Goal: Transaction & Acquisition: Purchase product/service

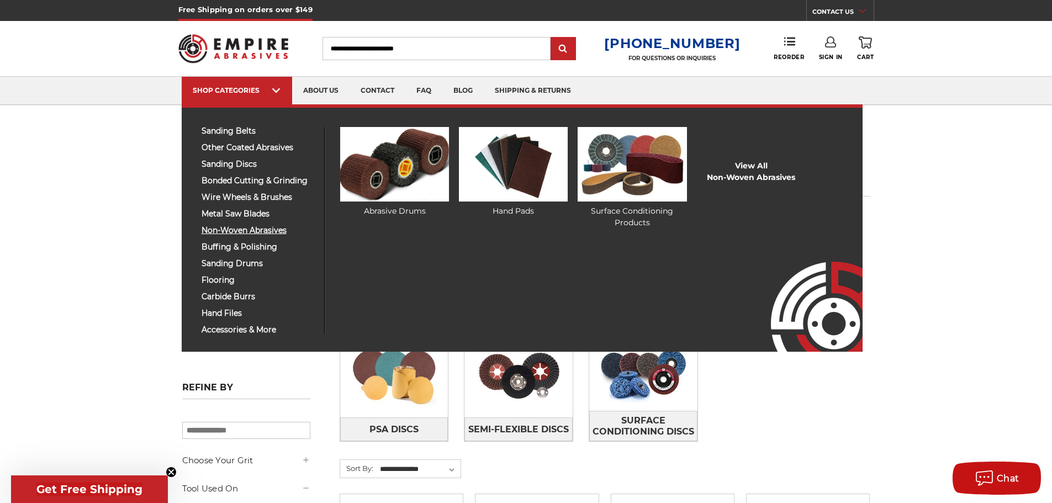
click at [244, 226] on span "non-woven abrasives" at bounding box center [259, 230] width 114 height 8
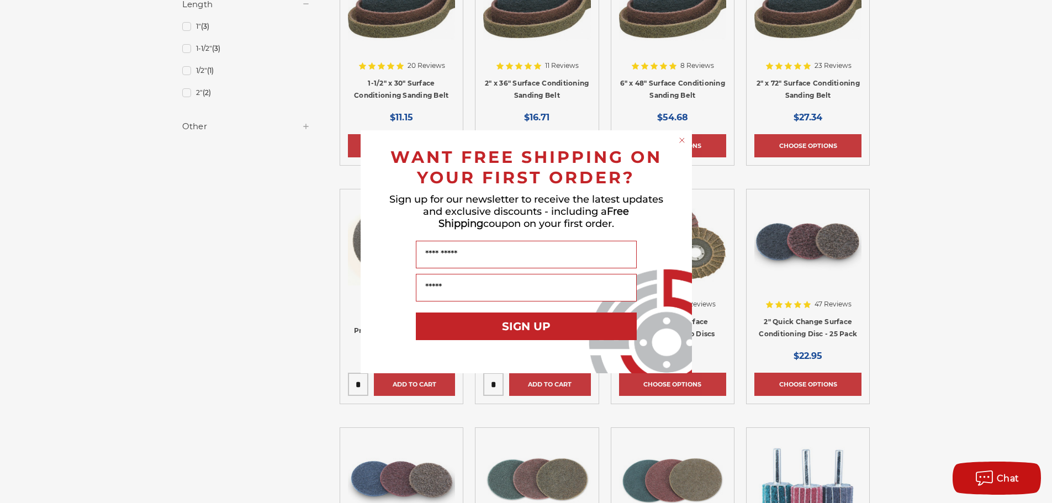
scroll to position [1012, 0]
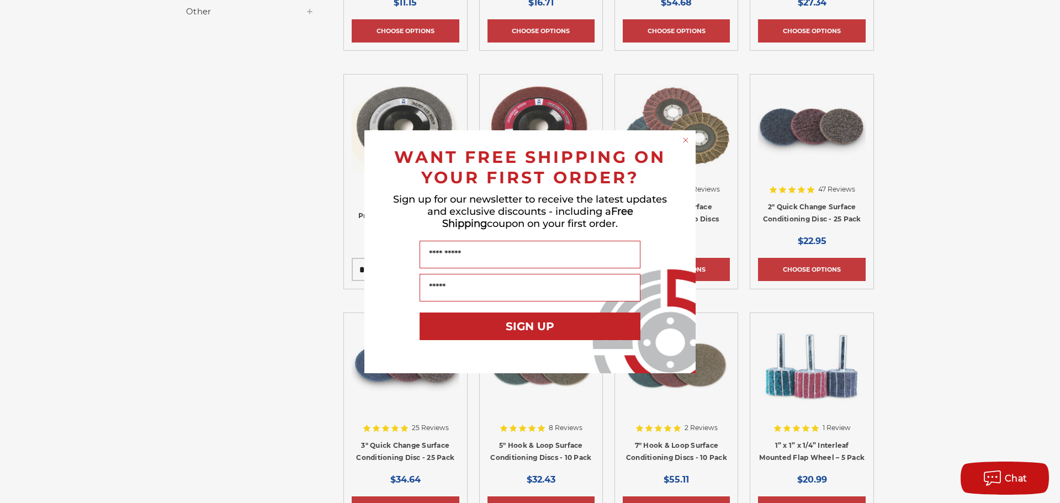
click at [946, 152] on div "Close dialog WANT FREE SHIPPING ON YOUR FIRST ORDER? Sign up for our newsletter…" at bounding box center [530, 251] width 1060 height 503
click at [685, 140] on circle "Close dialog" at bounding box center [686, 140] width 10 height 10
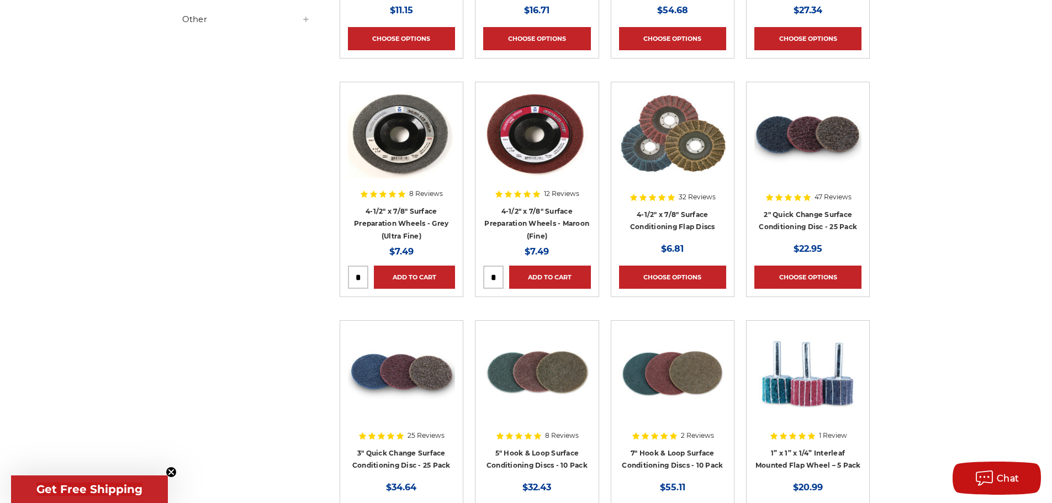
scroll to position [1105, 0]
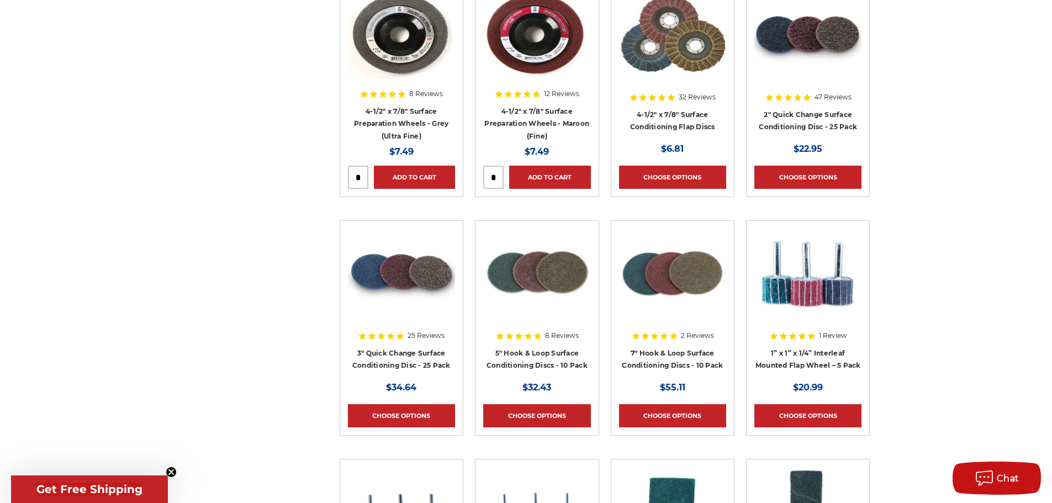
click at [808, 71] on img at bounding box center [807, 34] width 107 height 88
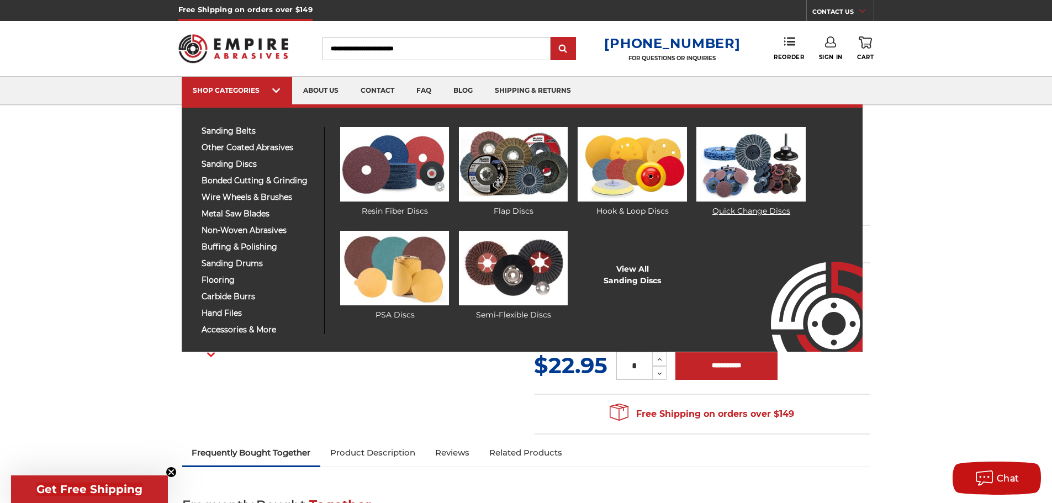
click at [717, 172] on img at bounding box center [750, 164] width 109 height 75
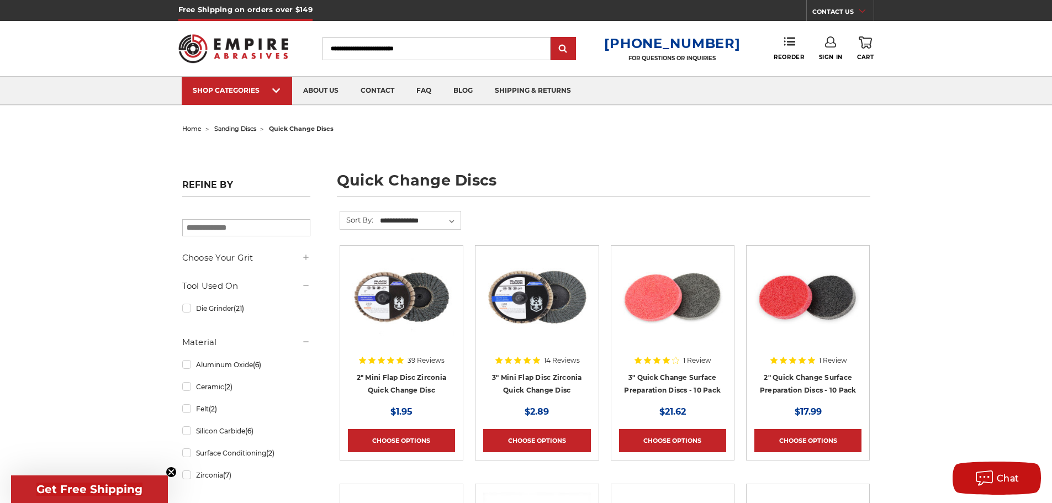
click at [400, 49] on input "Search" at bounding box center [437, 48] width 228 height 23
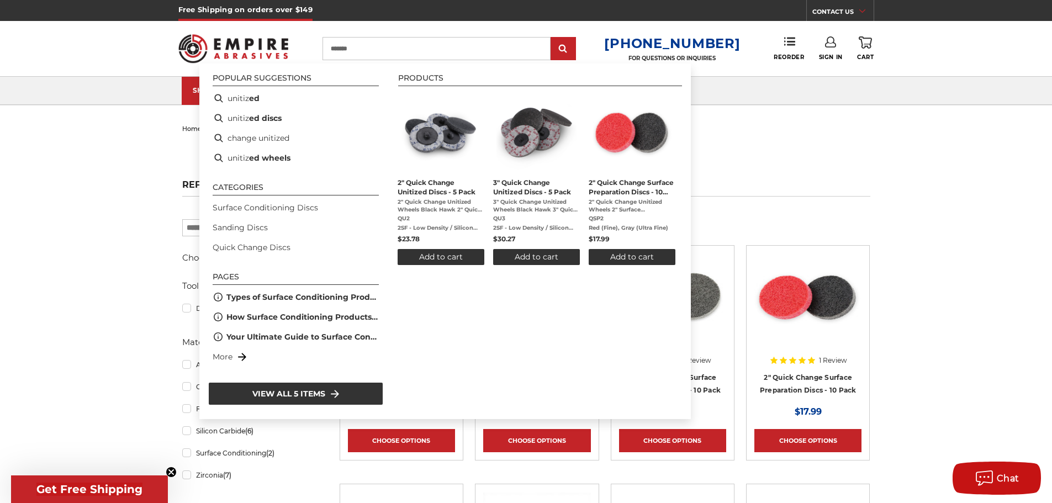
type input "********"
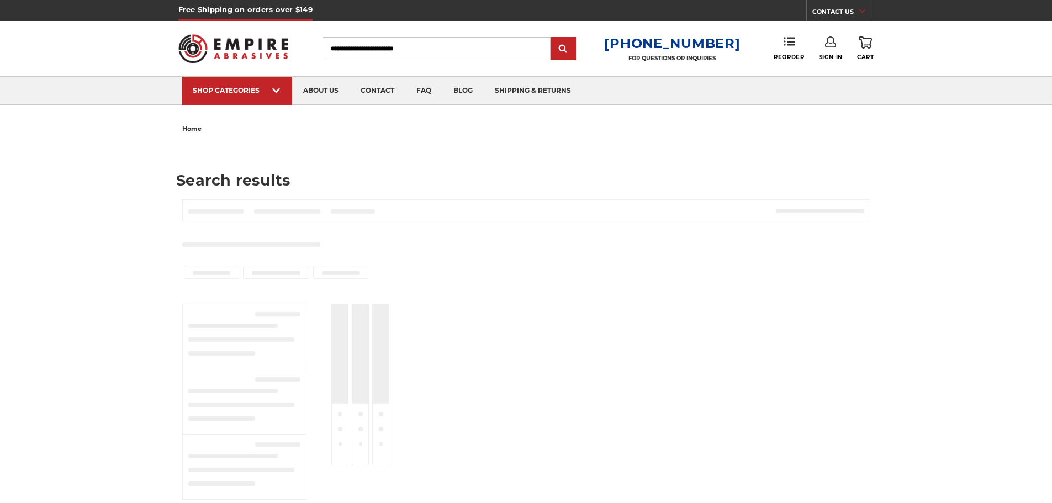
type input "********"
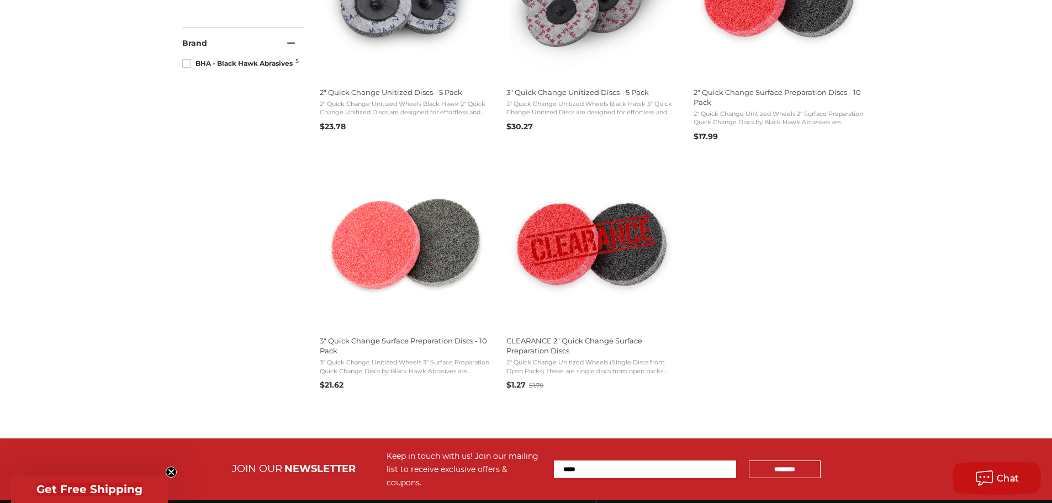
scroll to position [276, 0]
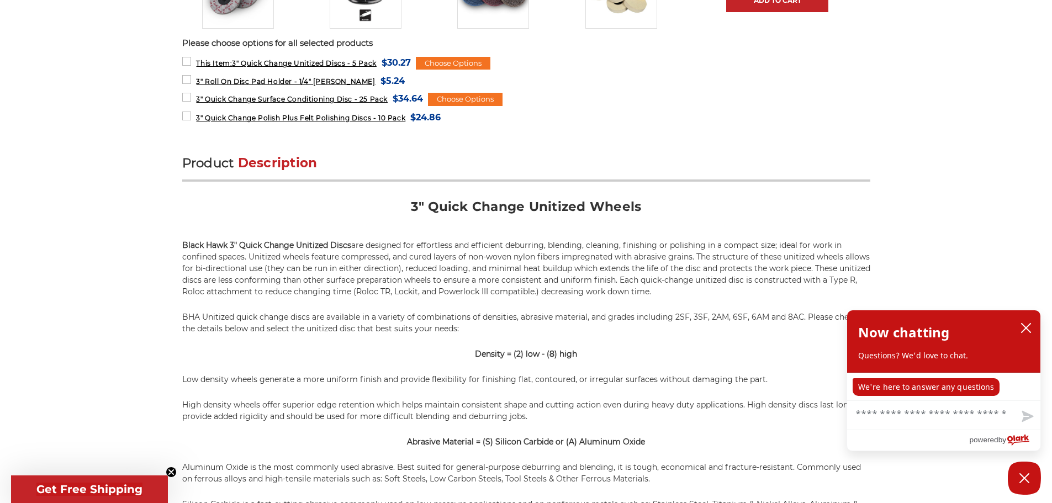
scroll to position [645, 0]
